Goal: Information Seeking & Learning: Understand process/instructions

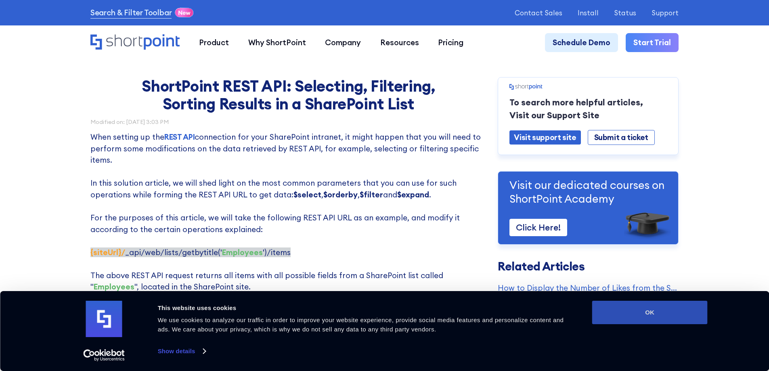
click at [656, 313] on button "OK" at bounding box center [649, 312] width 115 height 23
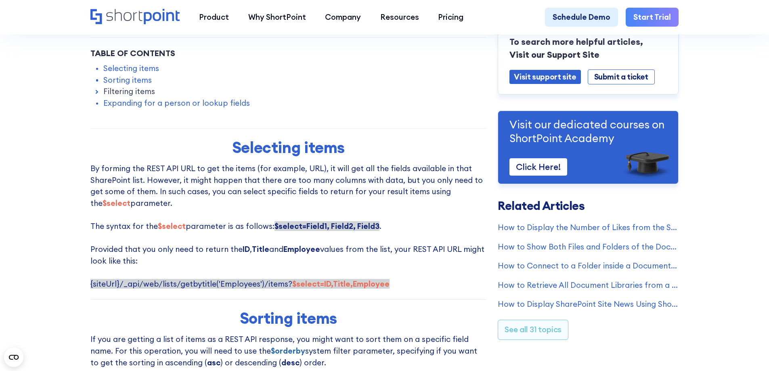
scroll to position [404, 0]
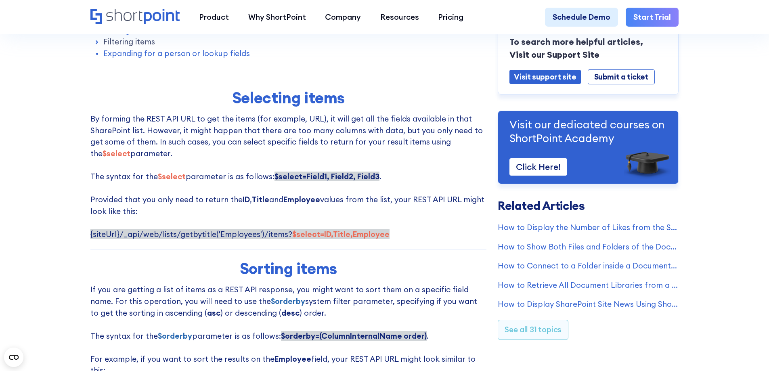
click at [383, 237] on p "By forming the REST API URL to get the items (for example, URL), it will get al…" at bounding box center [288, 176] width 396 height 127
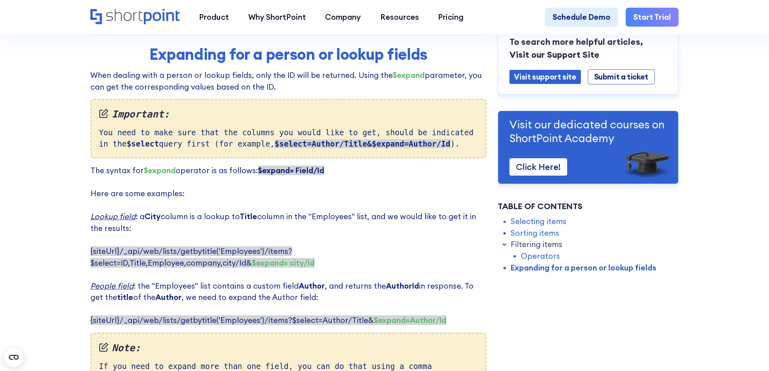
scroll to position [1938, 0]
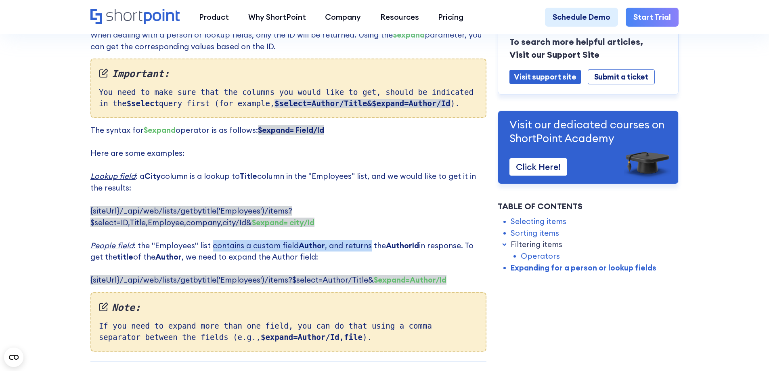
drag, startPoint x: 209, startPoint y: 224, endPoint x: 365, endPoint y: 225, distance: 156.3
click at [365, 225] on p "The syntax for $expand operator is as follows: $expand= Field/Id ‍ Here are som…" at bounding box center [288, 205] width 396 height 162
drag, startPoint x: 365, startPoint y: 225, endPoint x: 195, endPoint y: 225, distance: 170.4
click at [195, 225] on p "The syntax for $expand operator is as follows: $expand= Field/Id ‍ Here are som…" at bounding box center [288, 205] width 396 height 162
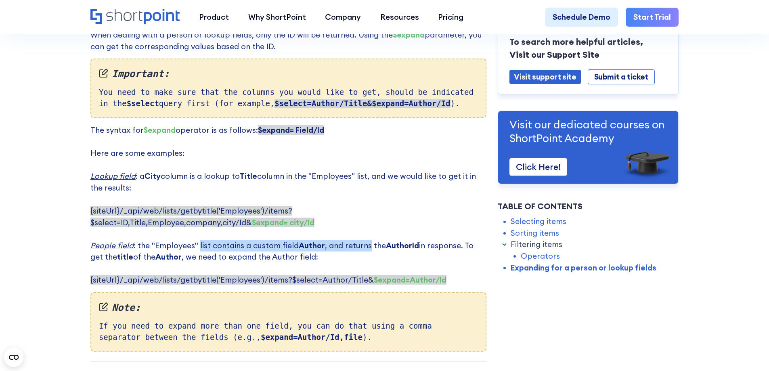
click at [195, 225] on p "The syntax for $expand operator is as follows: $expand= Field/Id ‍ Here are som…" at bounding box center [288, 205] width 396 height 162
drag, startPoint x: 195, startPoint y: 225, endPoint x: 367, endPoint y: 226, distance: 171.6
click at [367, 226] on p "The syntax for $expand operator is as follows: $expand= Field/Id ‍ Here are som…" at bounding box center [288, 205] width 396 height 162
click at [161, 206] on span "{siteUrl}/_api/web/lists/getbytitle('Employees')/items?$select=ID,Title,Employe…" at bounding box center [202, 216] width 224 height 21
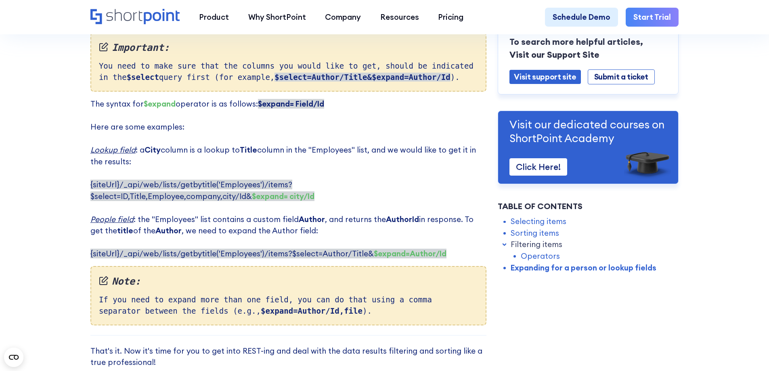
scroll to position [1979, 0]
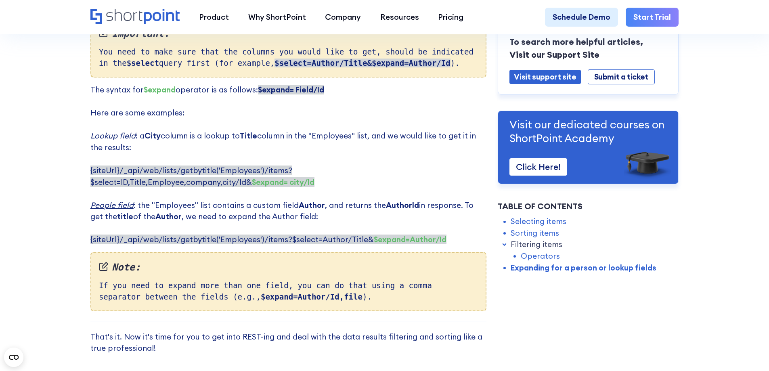
click at [357, 84] on p "The syntax for $expand operator is as follows: $expand= Field/Id ‍ Here are som…" at bounding box center [288, 165] width 396 height 162
drag, startPoint x: 211, startPoint y: 208, endPoint x: 208, endPoint y: 202, distance: 6.5
click at [211, 208] on p "The syntax for $expand operator is as follows: $expand= Field/Id ‍ Here are som…" at bounding box center [288, 165] width 396 height 162
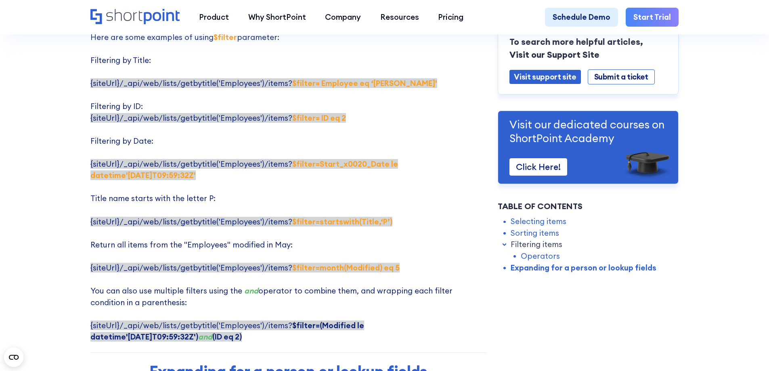
scroll to position [1494, 0]
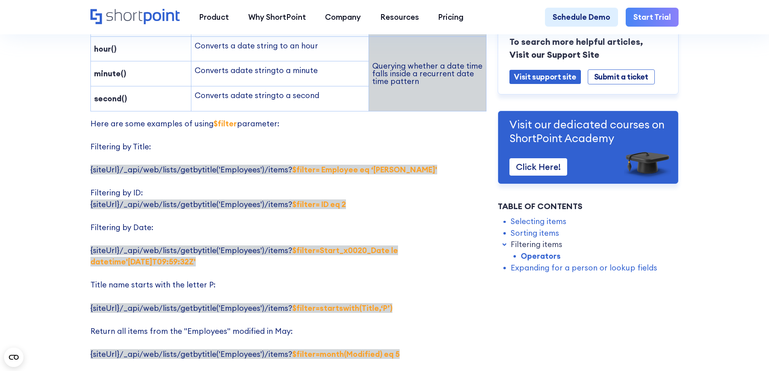
click at [363, 176] on p "Here are some examples of using $filter parameter: Filtering by Title: {siteUrl…" at bounding box center [288, 273] width 396 height 311
click at [349, 180] on p "Here are some examples of using $filter parameter: Filtering by Title: {siteUrl…" at bounding box center [288, 273] width 396 height 311
click at [343, 181] on p "Here are some examples of using $filter parameter: Filtering by Title: {siteUrl…" at bounding box center [288, 273] width 396 height 311
click at [340, 181] on p "Here are some examples of using $filter parameter: Filtering by Title: {siteUrl…" at bounding box center [288, 273] width 396 height 311
drag, startPoint x: 285, startPoint y: 225, endPoint x: 121, endPoint y: 227, distance: 163.9
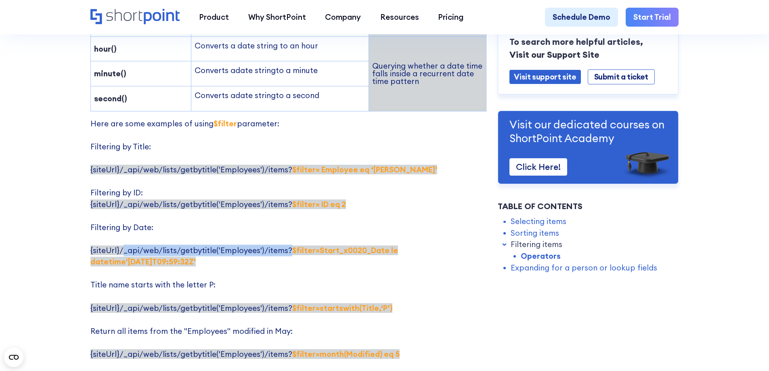
click at [121, 245] on span "{siteUrl}/_api/web/lists/getbytitle('Employees')/items? $filter=Start_x0020_Dat…" at bounding box center [244, 255] width 308 height 21
copy span "_api/web/lists/getbytitle('Employees')/items?"
drag, startPoint x: 286, startPoint y: 146, endPoint x: 348, endPoint y: 147, distance: 62.6
click at [348, 165] on strong "$filter= Employee eq ‘[PERSON_NAME]'" at bounding box center [364, 170] width 145 height 10
drag, startPoint x: 287, startPoint y: 180, endPoint x: 347, endPoint y: 179, distance: 60.2
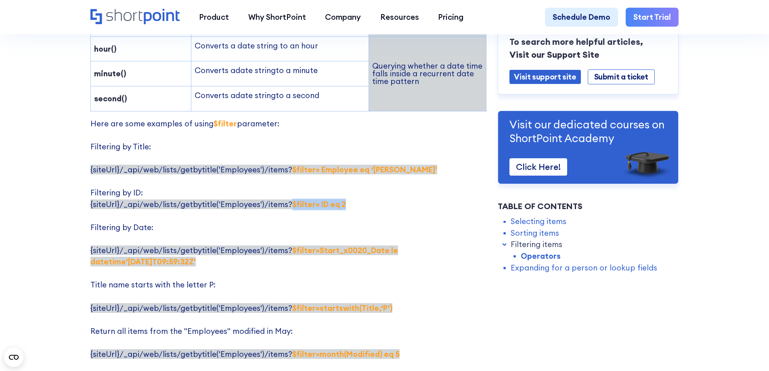
click at [347, 179] on p "Here are some examples of using $filter parameter: Filtering by Title: {siteUrl…" at bounding box center [288, 273] width 396 height 311
copy strong "$filter= ID eq 2"
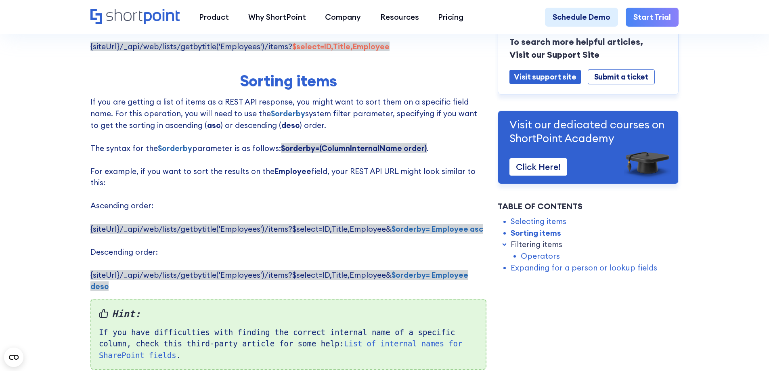
scroll to position [565, 0]
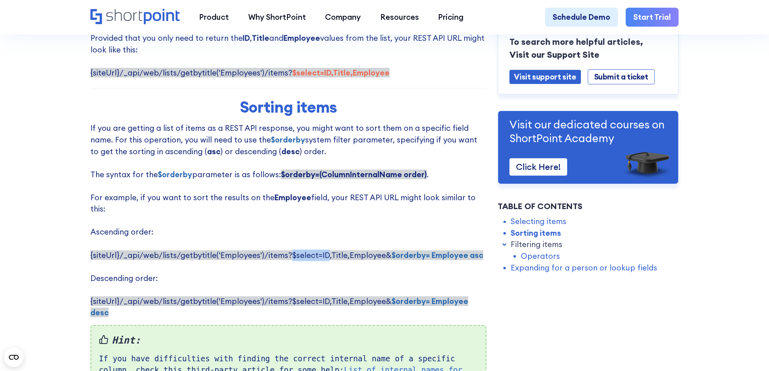
drag, startPoint x: 287, startPoint y: 248, endPoint x: 324, endPoint y: 248, distance: 37.1
click at [324, 250] on span "{siteUrl}/_api/web/lists/getbytitle('Employees')/items?$select=ID,Title,Employe…" at bounding box center [286, 255] width 393 height 10
copy span "$select=ID"
click at [361, 296] on span "{siteUrl}/_api/web/lists/getbytitle('Employees')/items?$select=ID,Title,Employe…" at bounding box center [279, 306] width 378 height 21
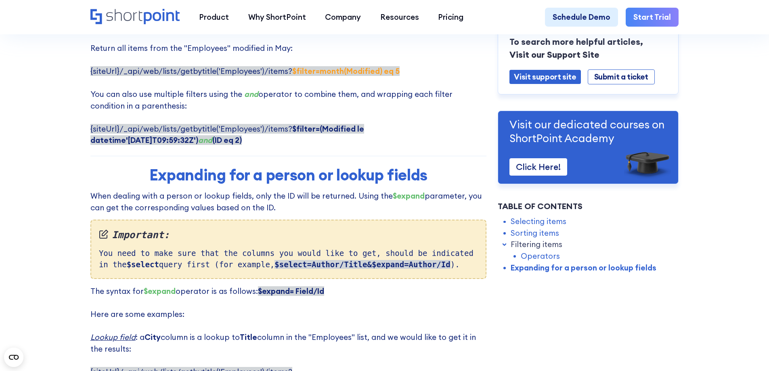
scroll to position [1777, 0]
click at [292, 287] on strong "$expand= Field/Id ‍" at bounding box center [291, 292] width 66 height 10
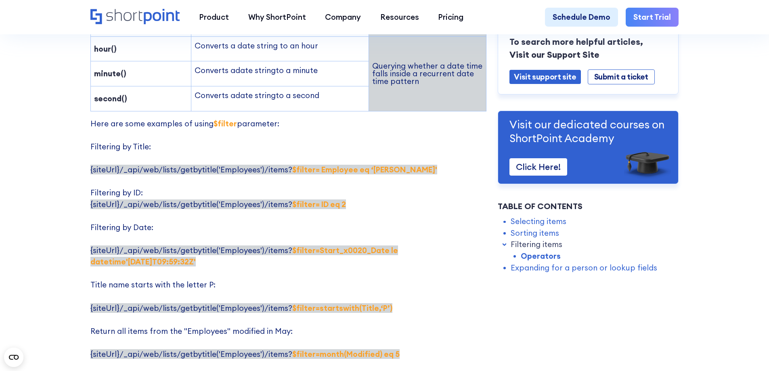
scroll to position [1332, 0]
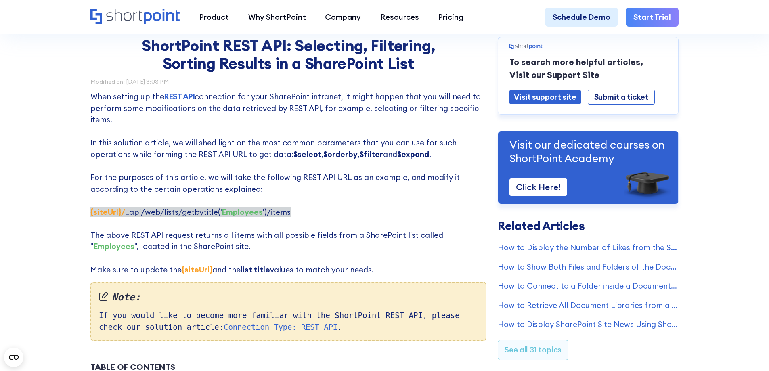
click at [288, 215] on p "When setting up the REST API connection for your SharePoint intranet, it might …" at bounding box center [288, 183] width 396 height 185
click at [284, 215] on span "‍ {siteUrl}/ _api/web/lists/getbytitle(' Employees ')/items" at bounding box center [190, 212] width 200 height 10
click at [287, 215] on p "When setting up the REST API connection for your SharePoint intranet, it might …" at bounding box center [288, 183] width 396 height 185
click at [285, 216] on span "‍ {siteUrl}/ _api/web/lists/getbytitle(' Employees ')/items" at bounding box center [190, 212] width 200 height 10
click at [284, 216] on span "‍ {siteUrl}/ _api/web/lists/getbytitle(' Employees ')/items" at bounding box center [190, 212] width 200 height 10
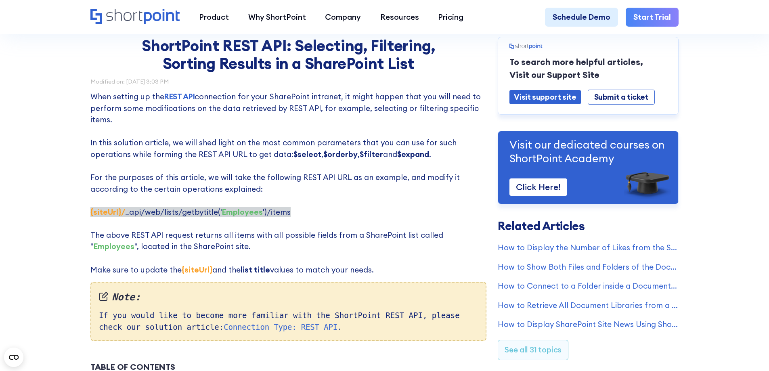
click at [290, 215] on p "When setting up the REST API connection for your SharePoint intranet, it might …" at bounding box center [288, 183] width 396 height 185
click at [287, 213] on p "When setting up the REST API connection for your SharePoint intranet, it might …" at bounding box center [288, 183] width 396 height 185
click at [283, 213] on span "‍ {siteUrl}/ _api/web/lists/getbytitle(' Employees ')/items" at bounding box center [190, 212] width 200 height 10
